Goal: Check status: Check status

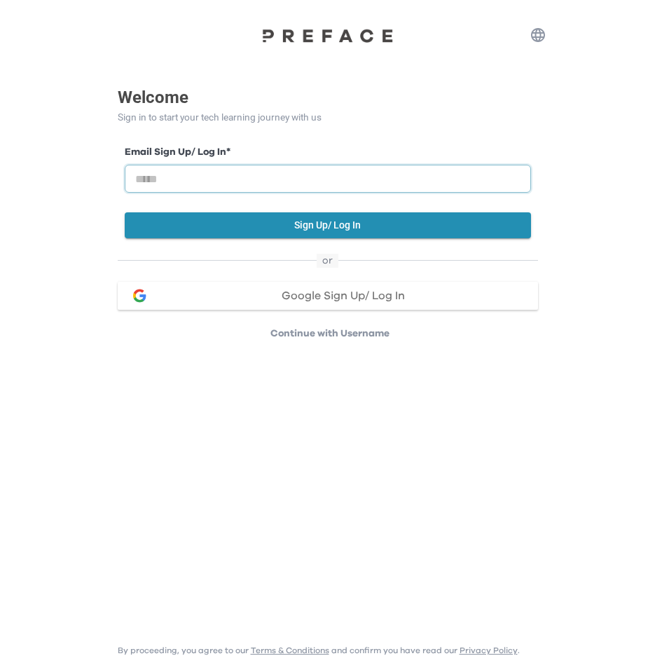
click at [217, 176] on input "email" at bounding box center [328, 179] width 406 height 28
type input "**********"
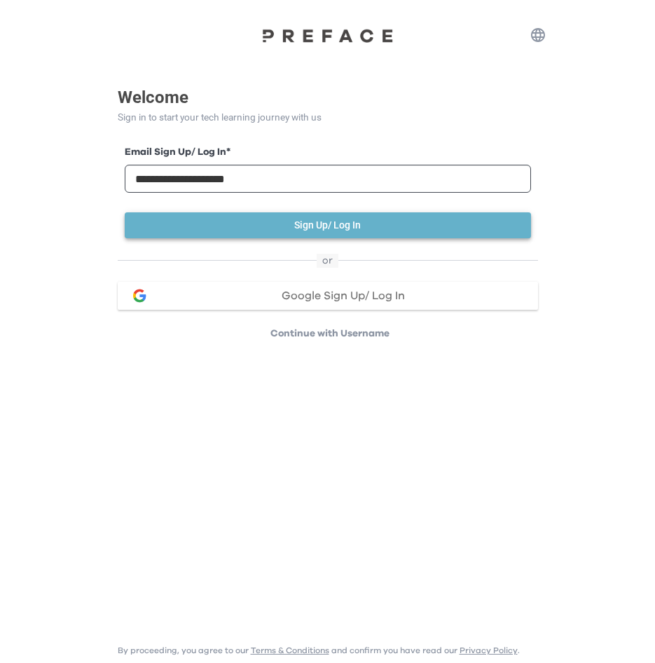
click at [298, 220] on button "Sign Up/ Log In" at bounding box center [328, 225] width 406 height 26
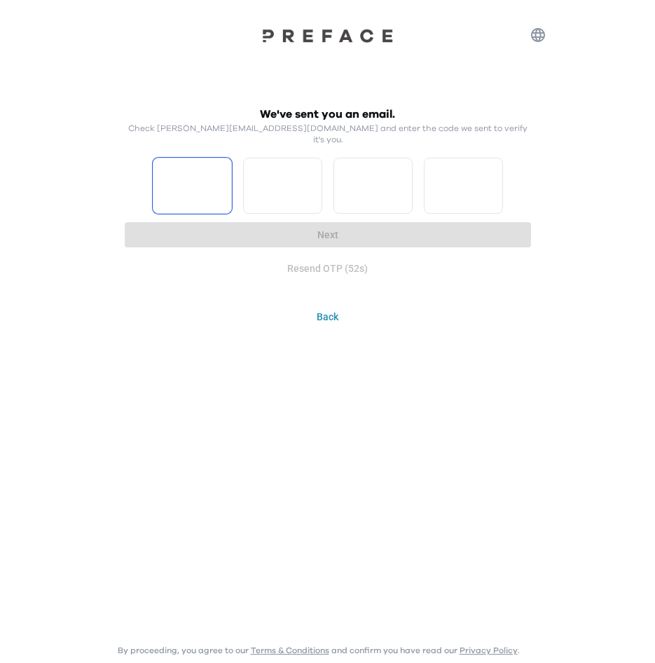
click at [175, 169] on input "Please enter OTP character 1" at bounding box center [192, 186] width 79 height 56
type input "*"
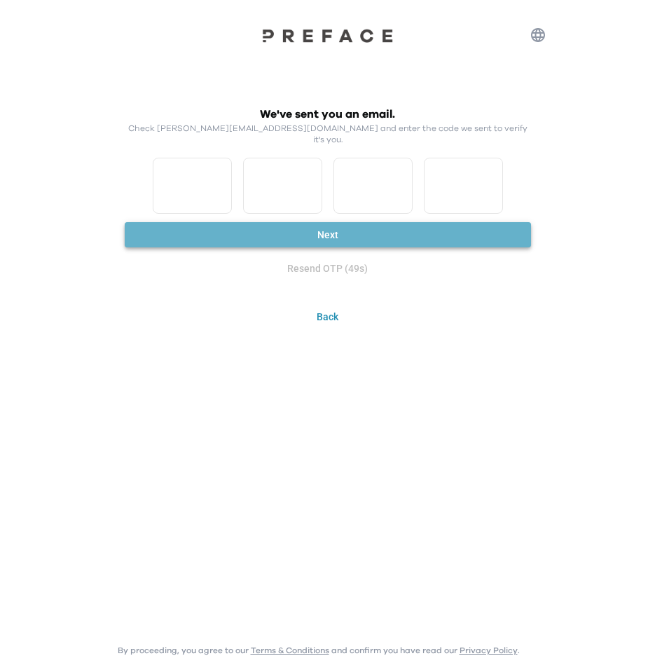
click at [305, 222] on button "Next" at bounding box center [328, 235] width 406 height 26
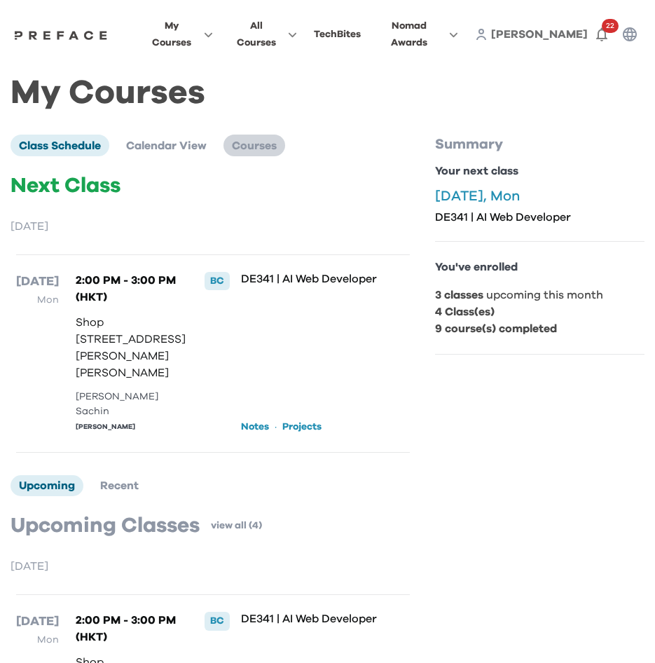
click at [255, 140] on span "Courses" at bounding box center [254, 145] width 45 height 11
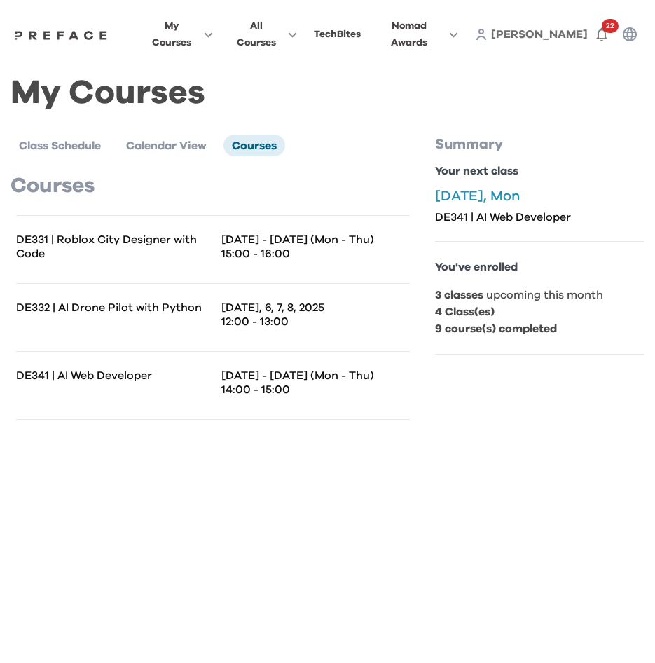
click at [210, 246] on p "DE331 | Roblox City Designer with Code" at bounding box center [114, 247] width 197 height 28
click at [29, 244] on p "DE331 | Roblox City Designer with Code" at bounding box center [114, 247] width 197 height 28
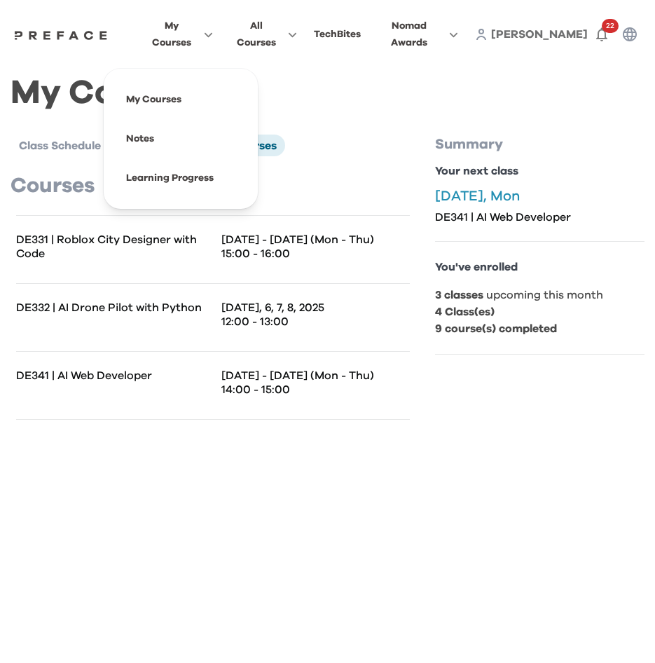
click at [195, 31] on span "My Courses" at bounding box center [171, 35] width 47 height 34
click at [178, 81] on span at bounding box center [181, 99] width 132 height 39
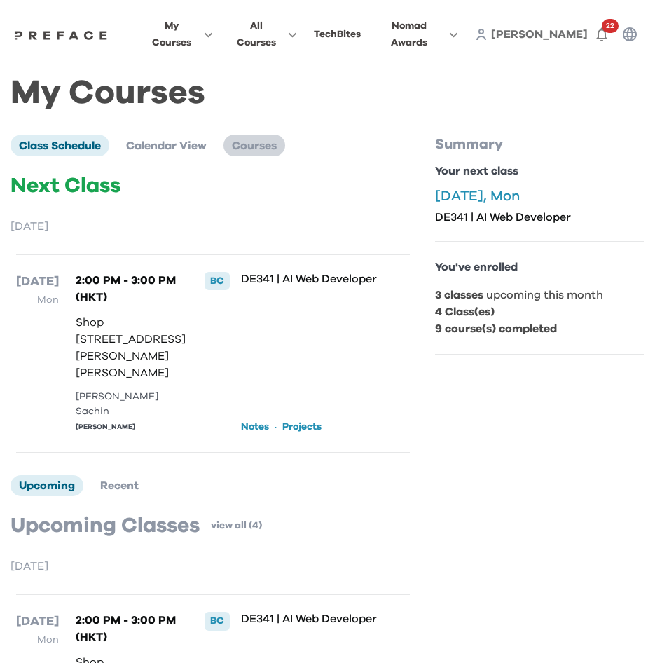
click at [265, 141] on span "Courses" at bounding box center [254, 145] width 45 height 11
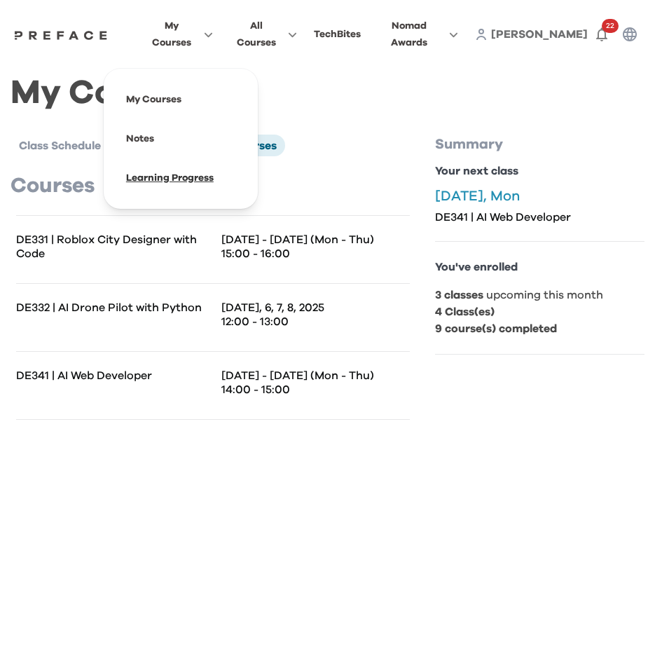
click at [218, 165] on span at bounding box center [181, 177] width 132 height 39
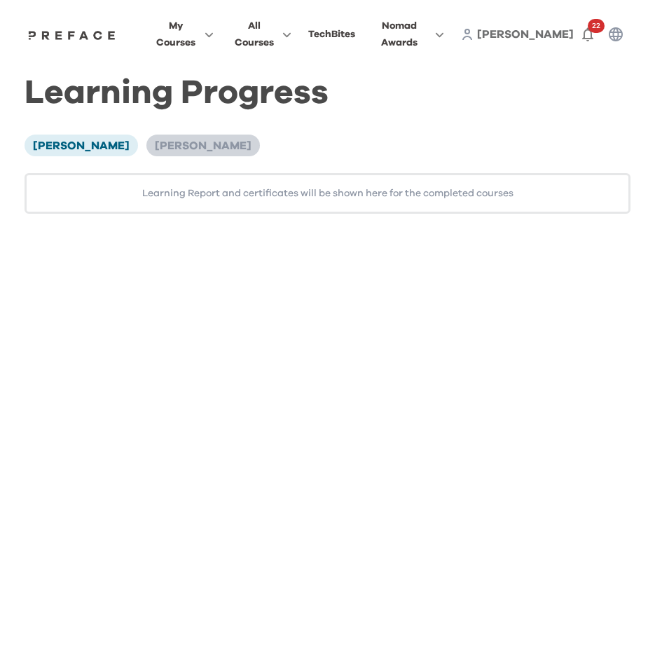
click at [155, 144] on span "[PERSON_NAME]" at bounding box center [203, 145] width 97 height 11
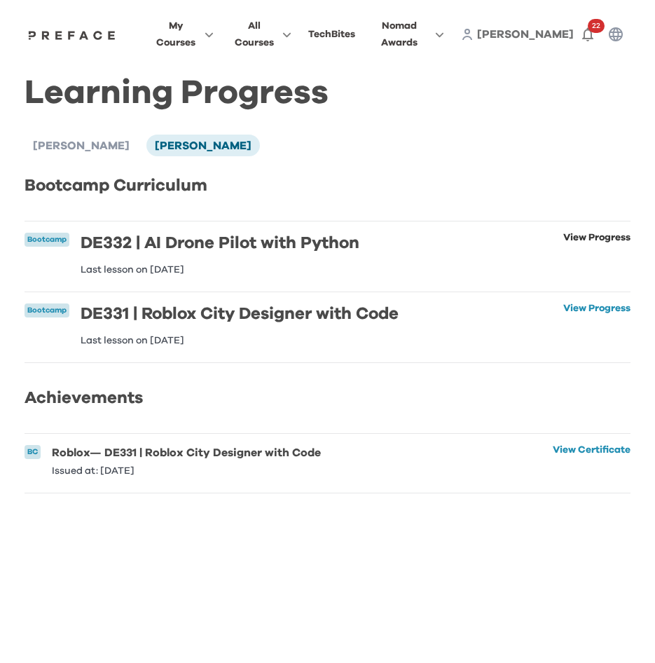
click at [587, 236] on link "View Progress" at bounding box center [596, 254] width 67 height 42
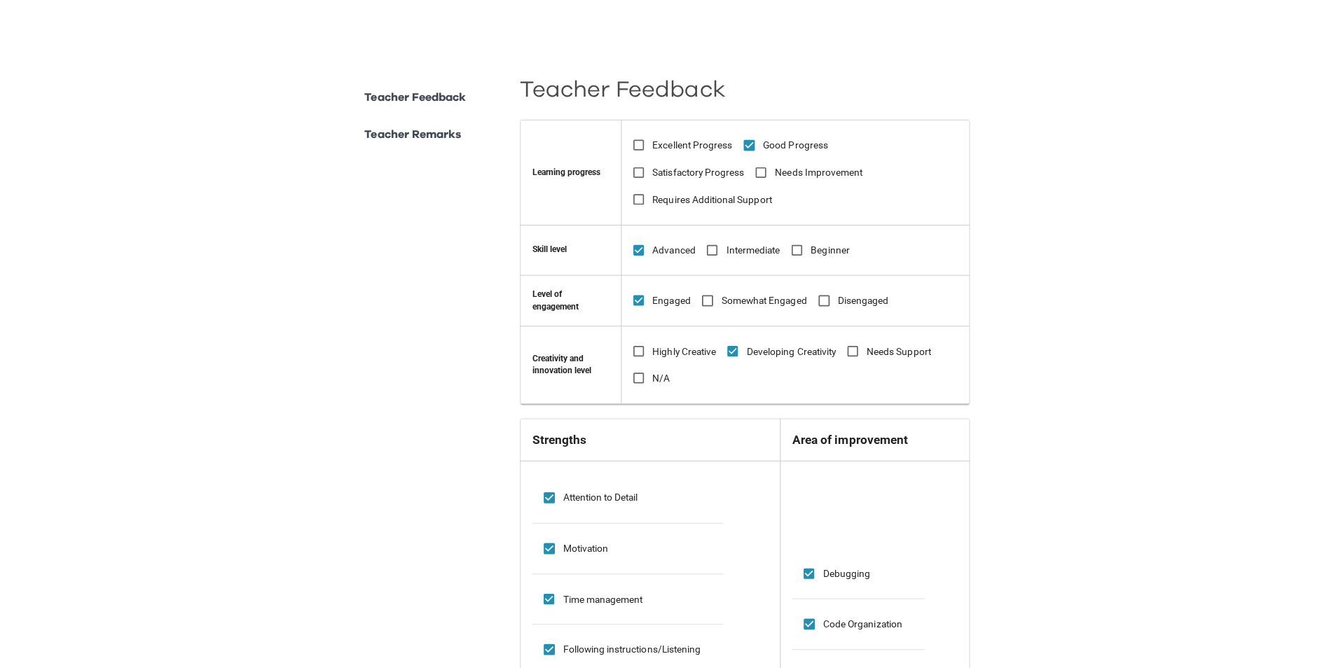
scroll to position [273, 0]
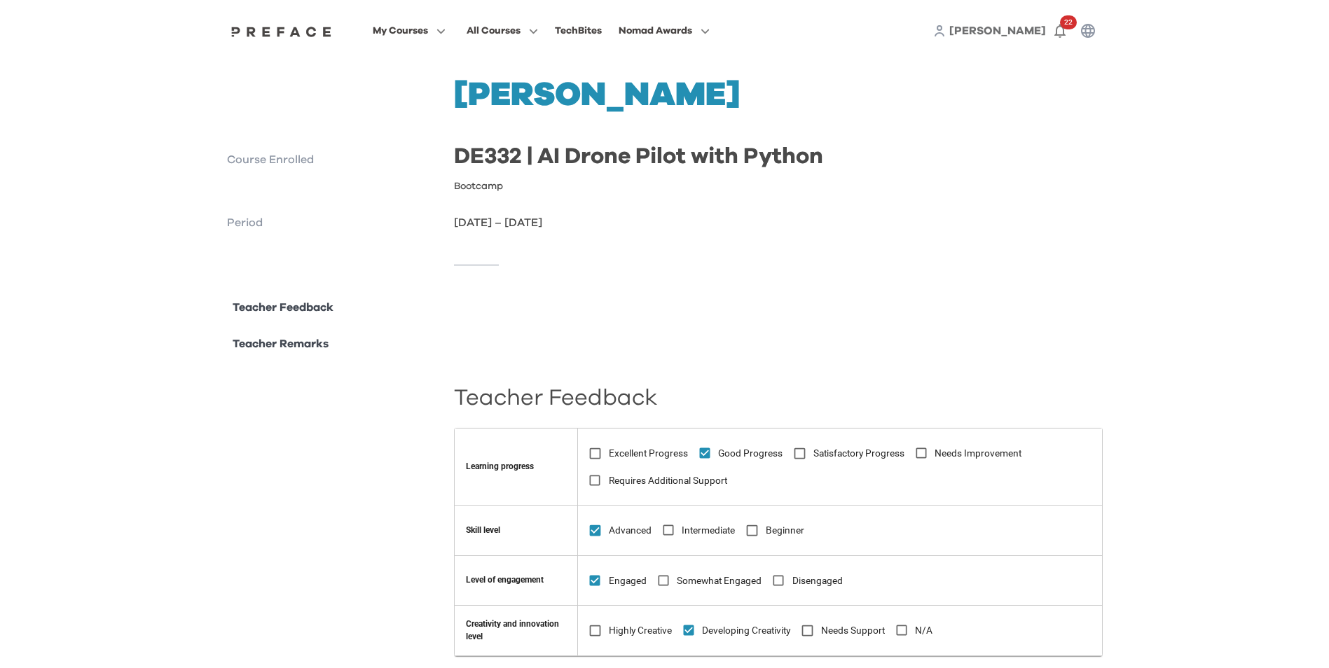
click at [272, 164] on p "Course Enrolled" at bounding box center [335, 159] width 216 height 17
drag, startPoint x: 1170, startPoint y: 219, endPoint x: 1077, endPoint y: 193, distance: 96.2
click at [1170, 219] on div "**********" at bounding box center [664, 647] width 1329 height 1294
click at [274, 160] on p "Course Enrolled" at bounding box center [335, 159] width 216 height 17
click at [642, 260] on div at bounding box center [665, 265] width 876 height 68
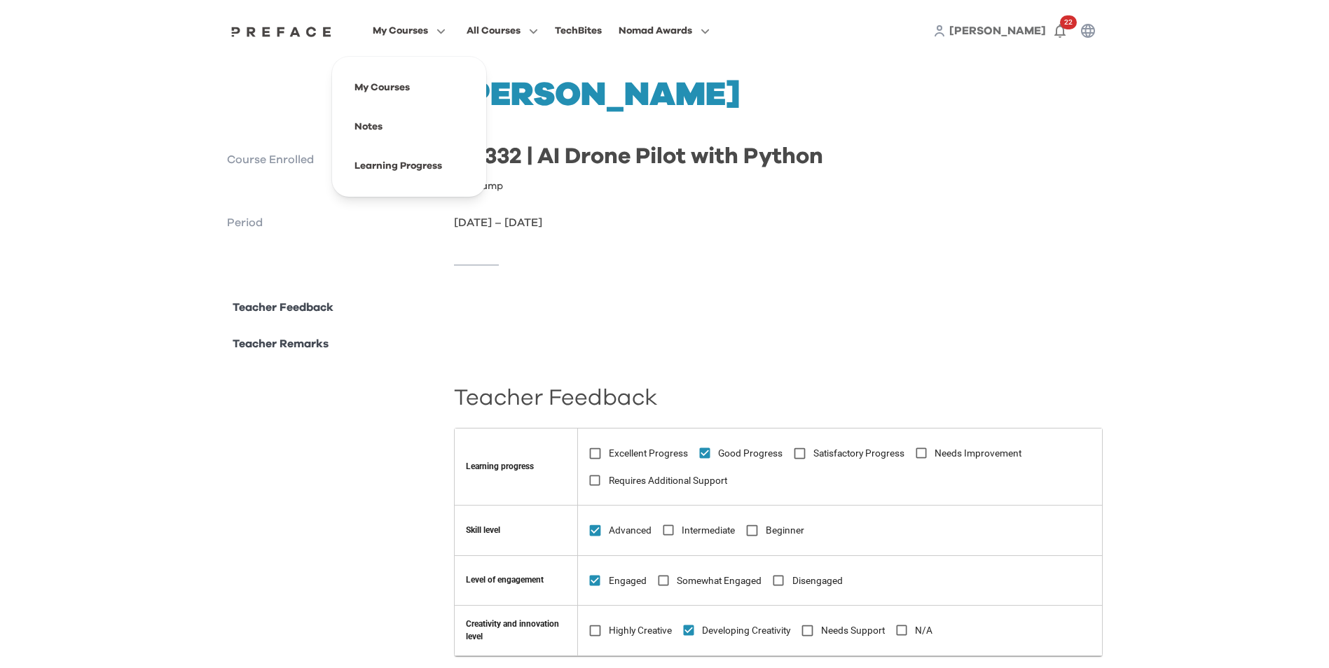
click at [401, 29] on span "My Courses" at bounding box center [400, 30] width 55 height 17
click at [383, 83] on span at bounding box center [409, 87] width 132 height 39
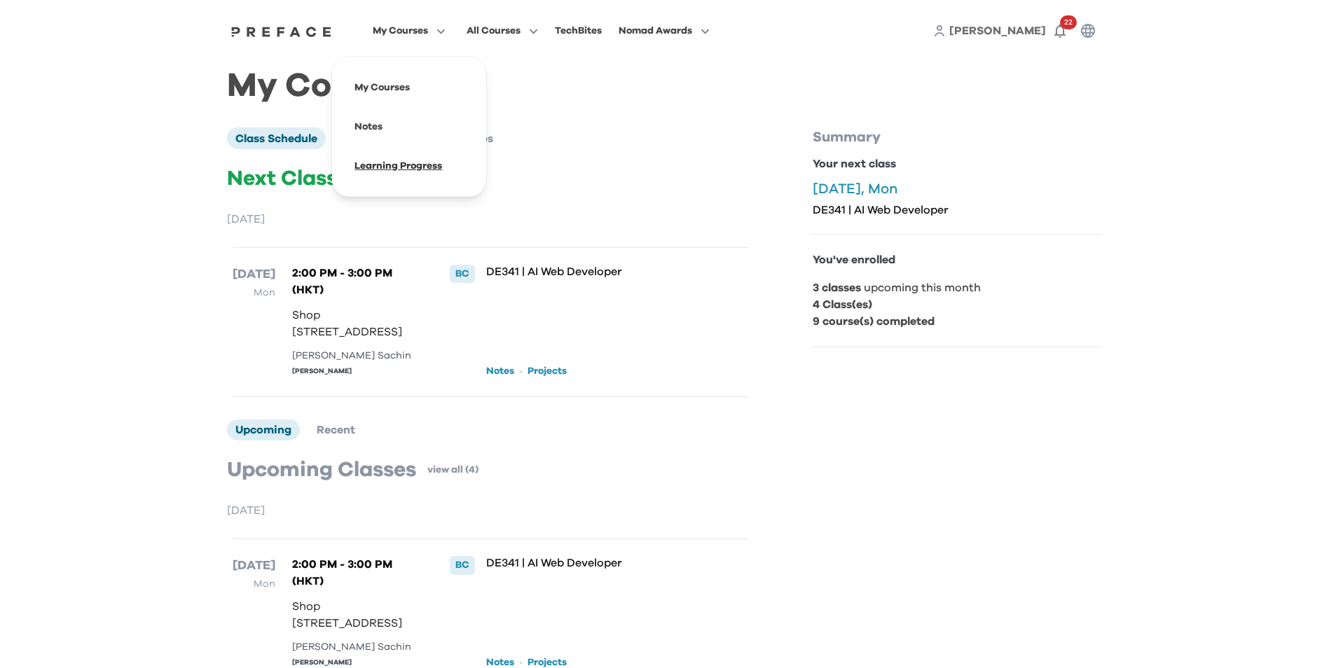
click at [384, 159] on span at bounding box center [409, 165] width 132 height 39
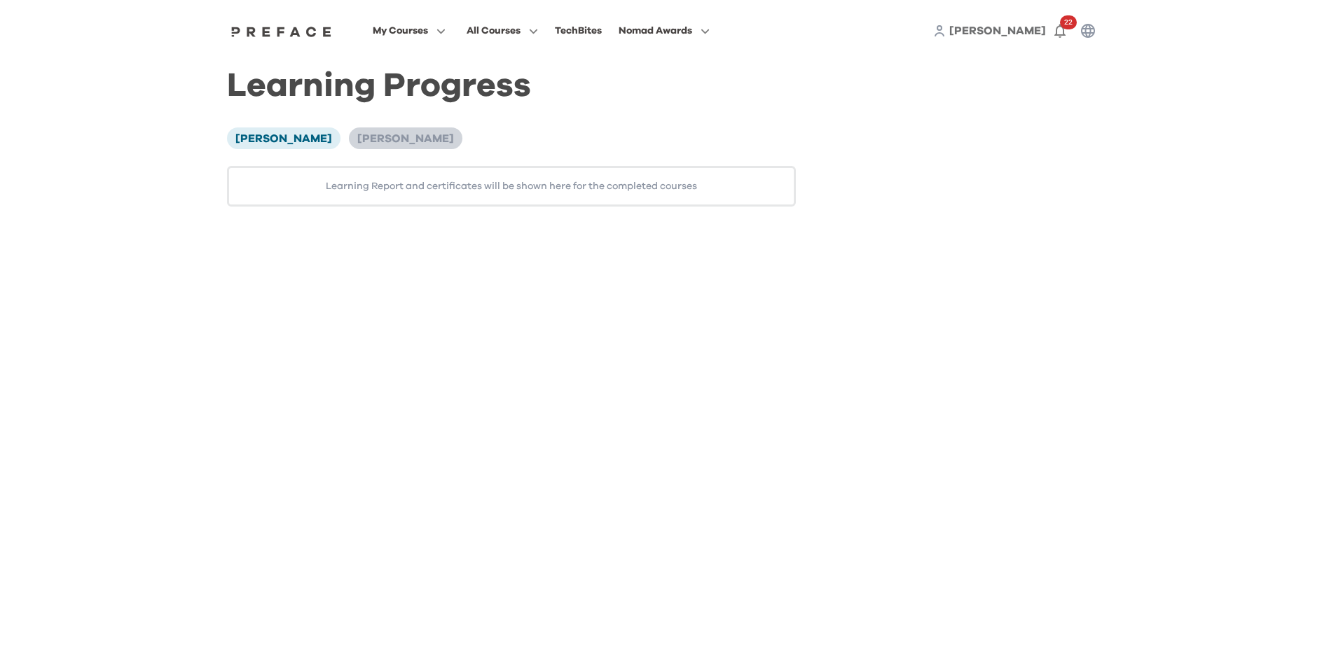
click at [360, 137] on span "[PERSON_NAME]" at bounding box center [405, 138] width 97 height 11
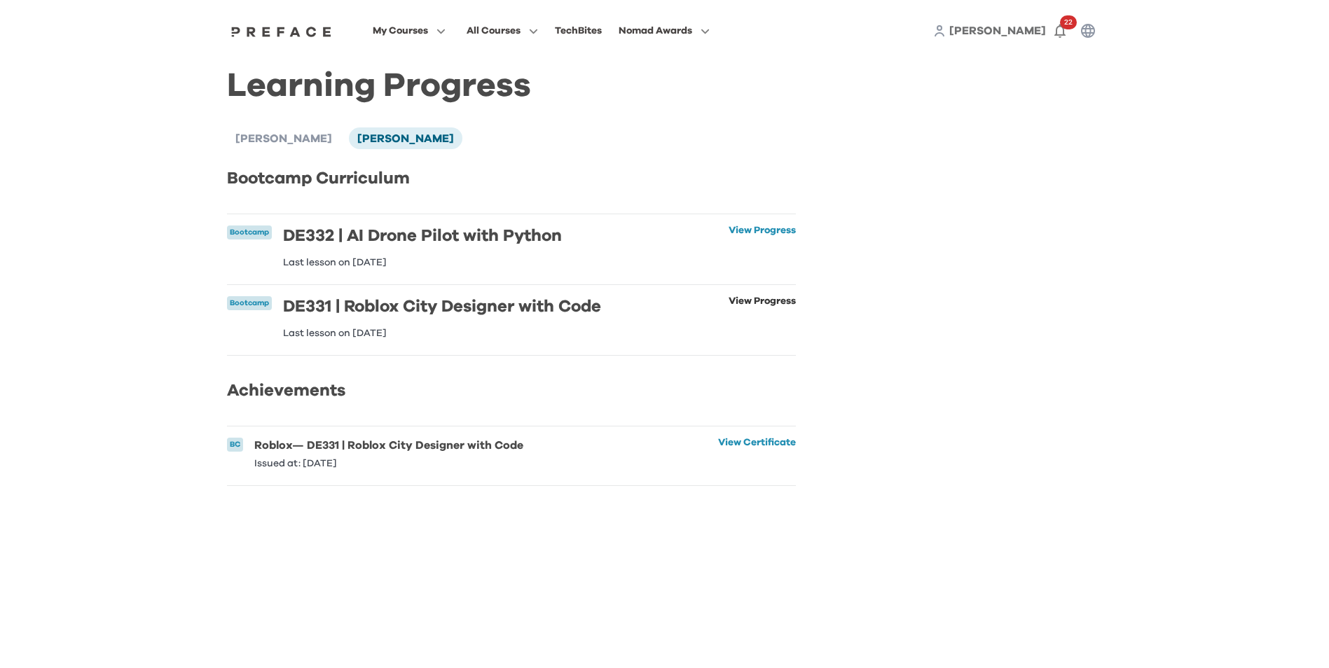
click at [728, 303] on link "View Progress" at bounding box center [761, 317] width 67 height 42
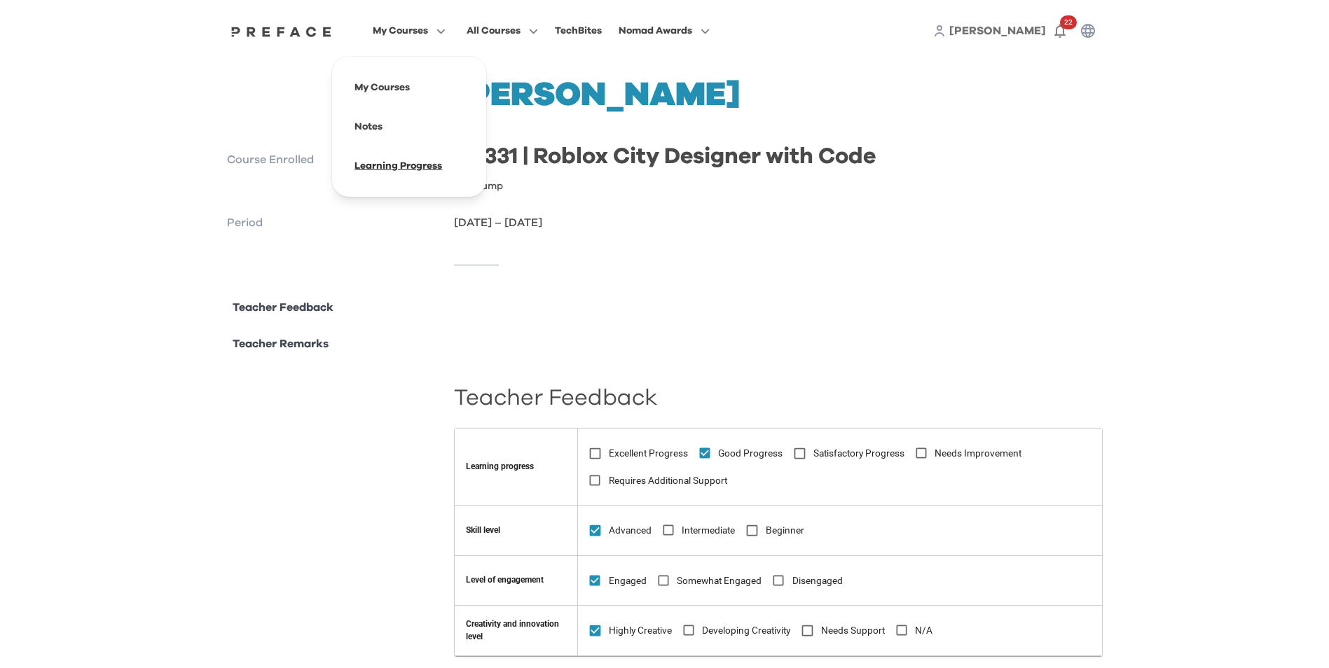
click at [403, 162] on span at bounding box center [409, 165] width 132 height 39
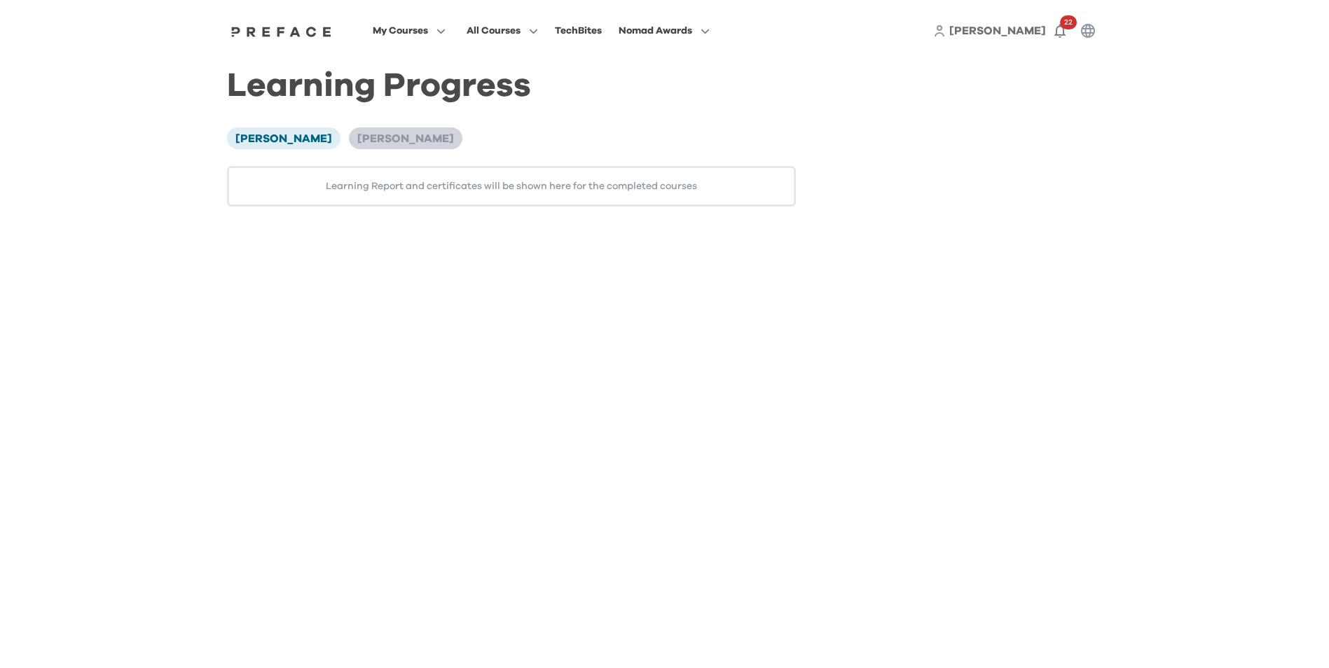
click at [362, 138] on span "[PERSON_NAME]" at bounding box center [405, 138] width 97 height 11
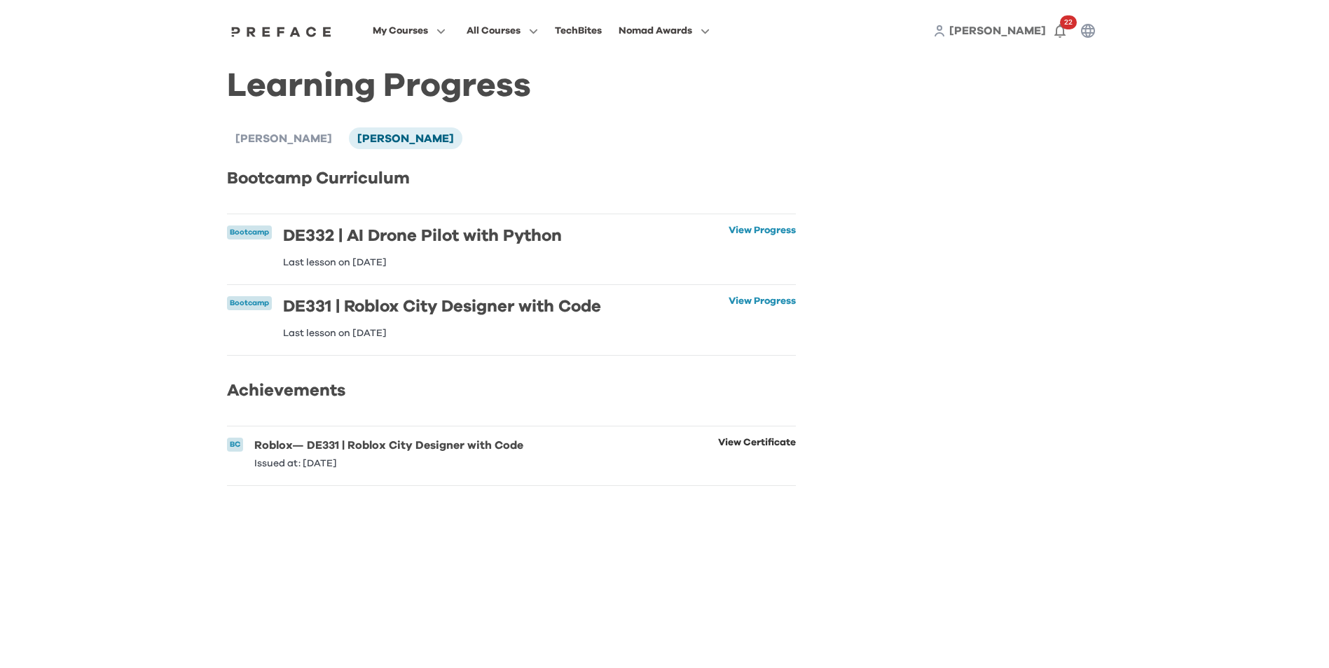
click at [754, 452] on link "View Certificate" at bounding box center [757, 453] width 78 height 31
